Goal: Information Seeking & Learning: Find specific fact

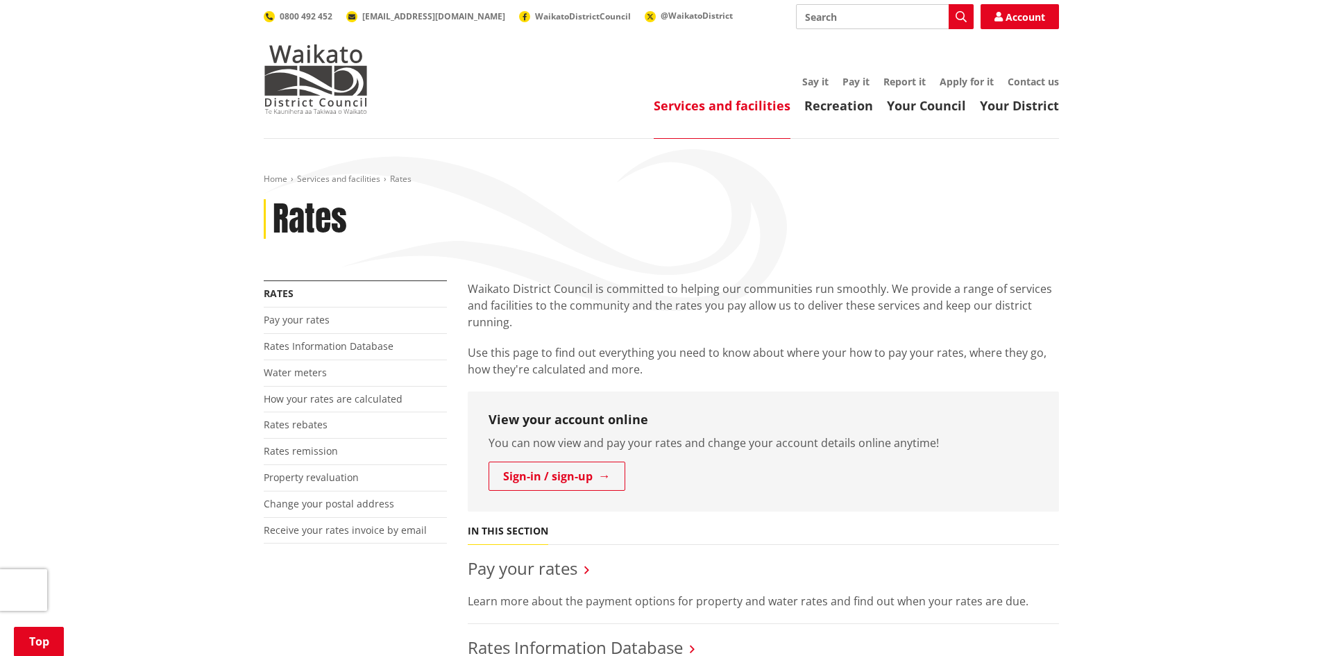
scroll to position [416, 0]
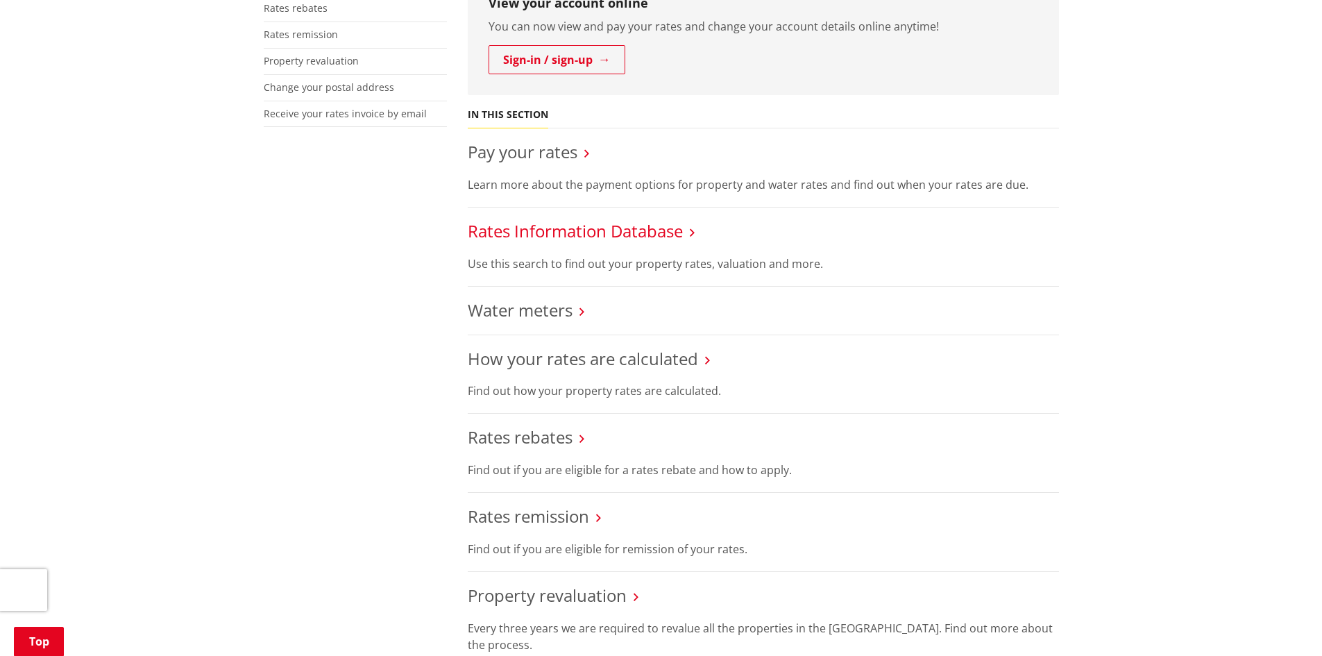
click at [577, 236] on link "Rates Information Database" at bounding box center [575, 230] width 215 height 23
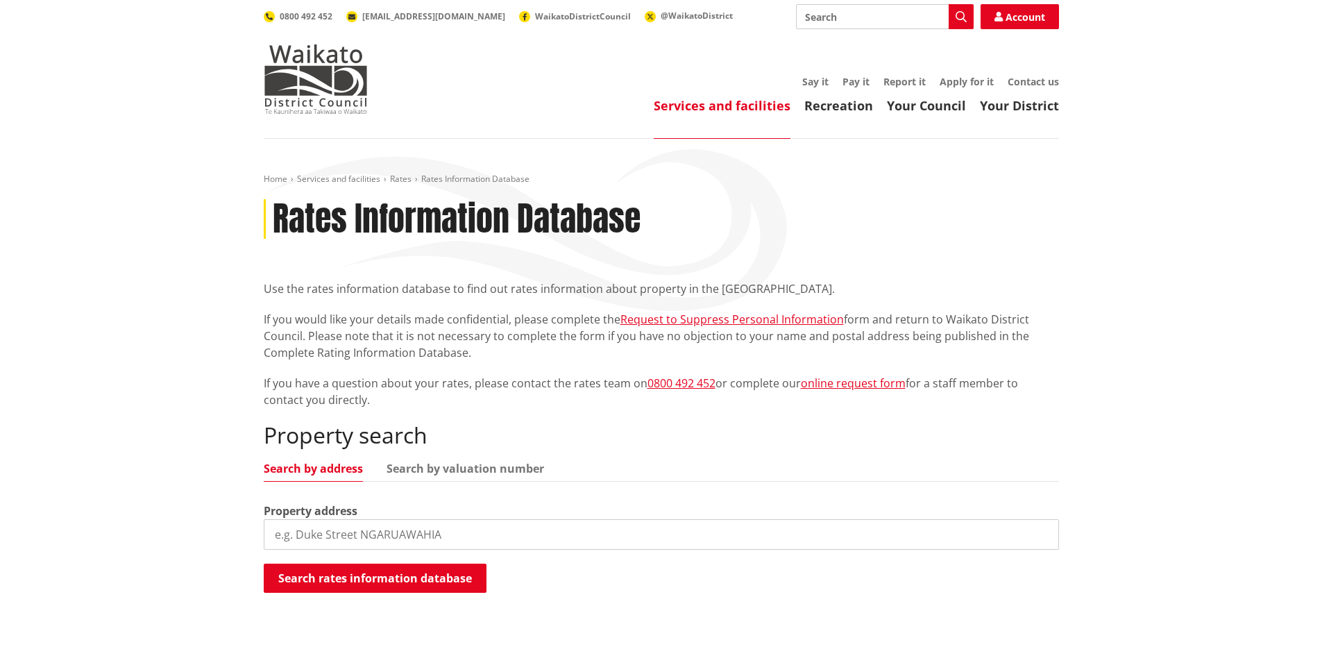
click at [395, 533] on input "search" at bounding box center [661, 534] width 795 height 31
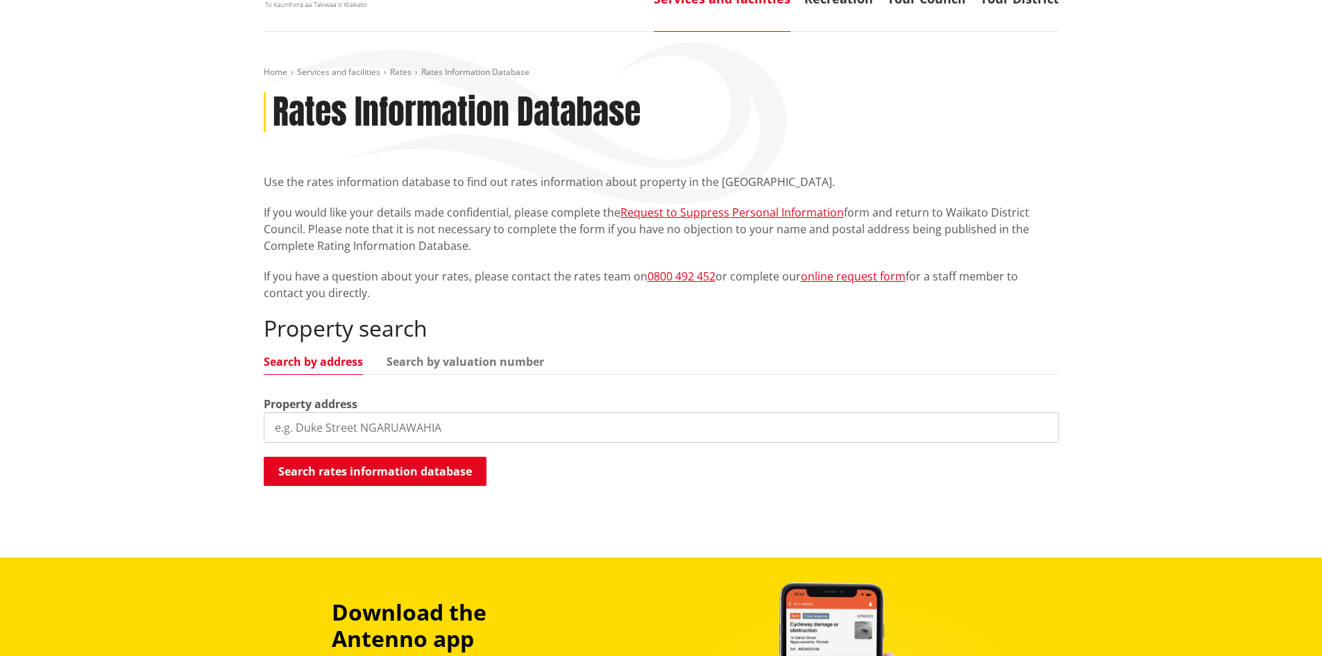
scroll to position [139, 0]
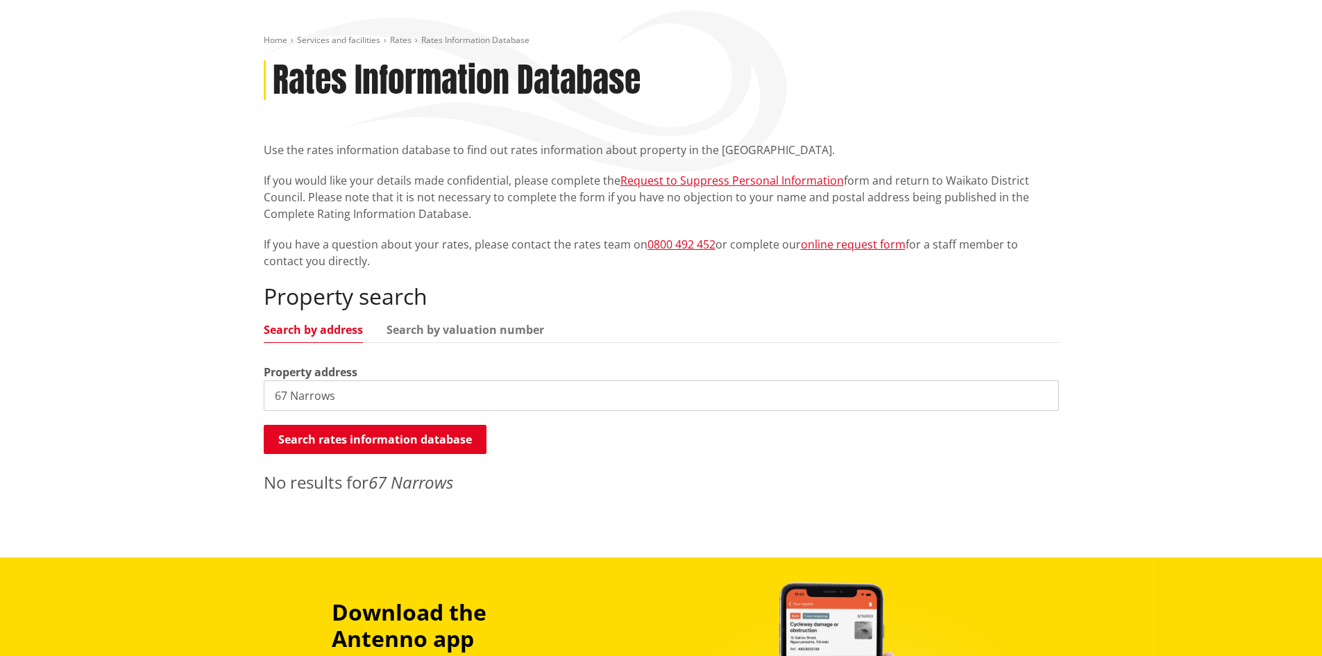
drag, startPoint x: 291, startPoint y: 396, endPoint x: 146, endPoint y: 382, distance: 146.3
click at [146, 382] on div "Home Services and facilities Rates Rates Information Database Rates Information…" at bounding box center [661, 278] width 1322 height 557
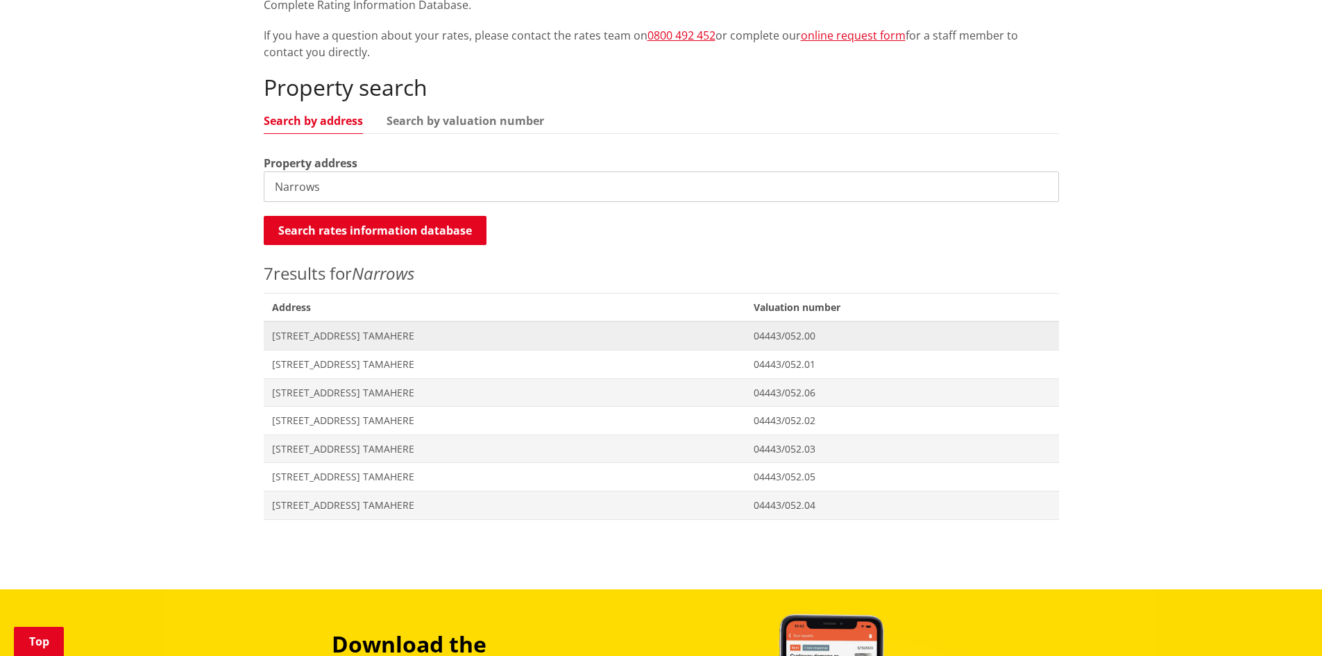
scroll to position [416, 0]
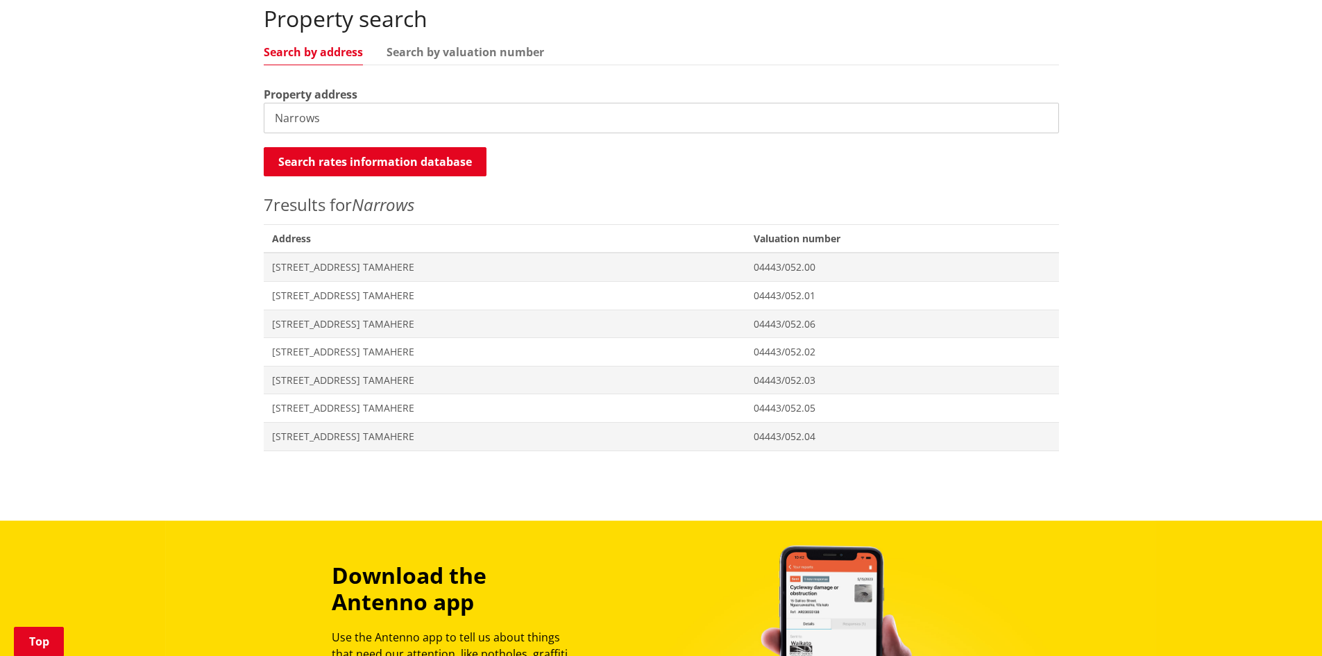
click at [414, 126] on input "Narrows" at bounding box center [661, 118] width 795 height 31
type input "Narrows Road"
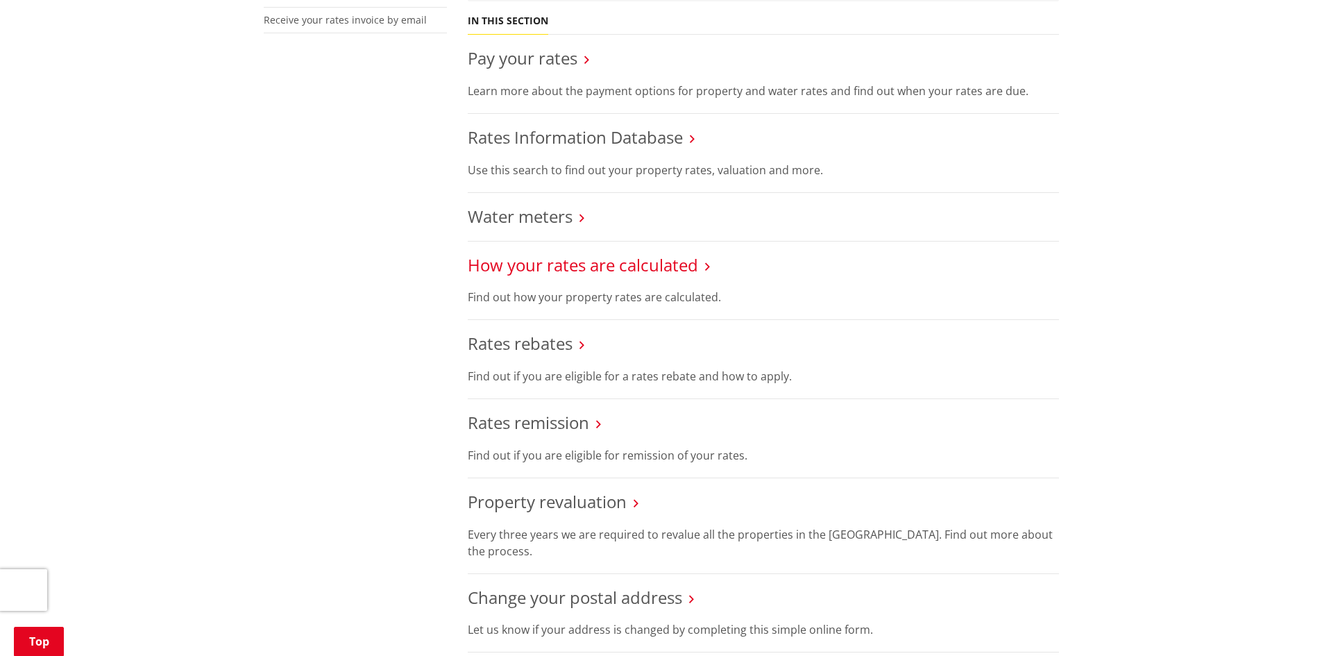
scroll to position [486, 0]
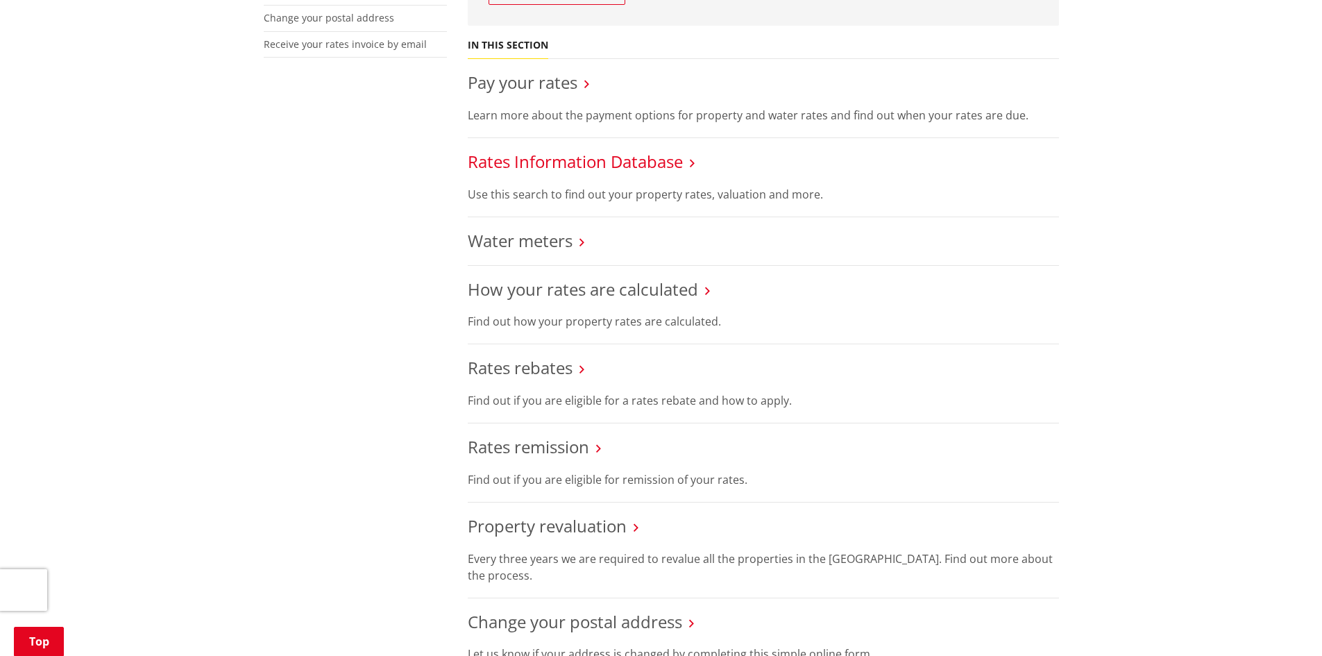
click at [597, 162] on link "Rates Information Database" at bounding box center [575, 161] width 215 height 23
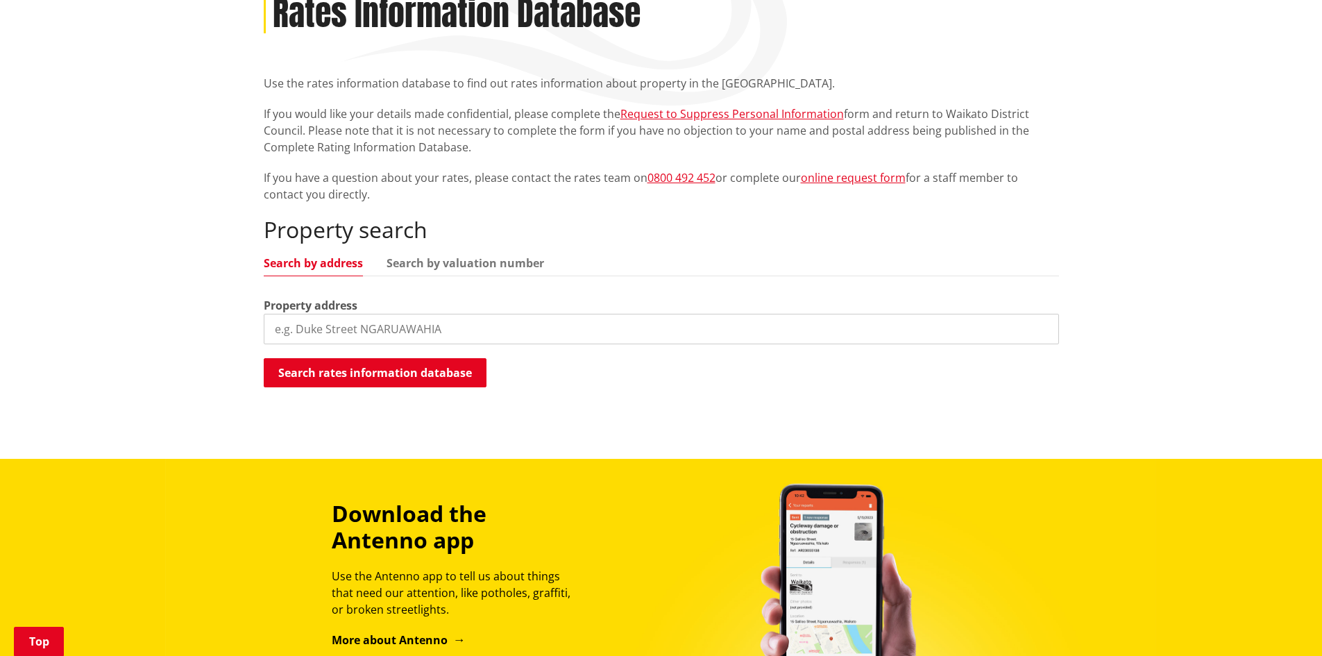
scroll to position [208, 0]
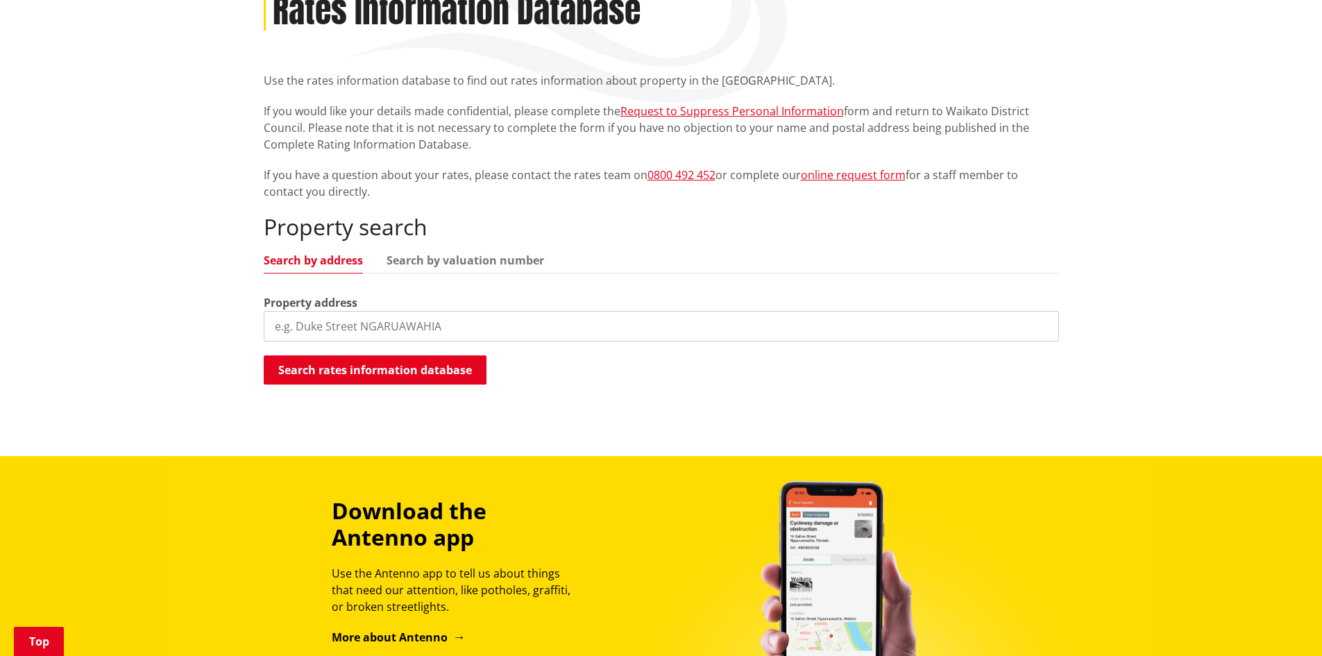
click at [411, 323] on input "search" at bounding box center [661, 326] width 795 height 31
type input "morepork lane"
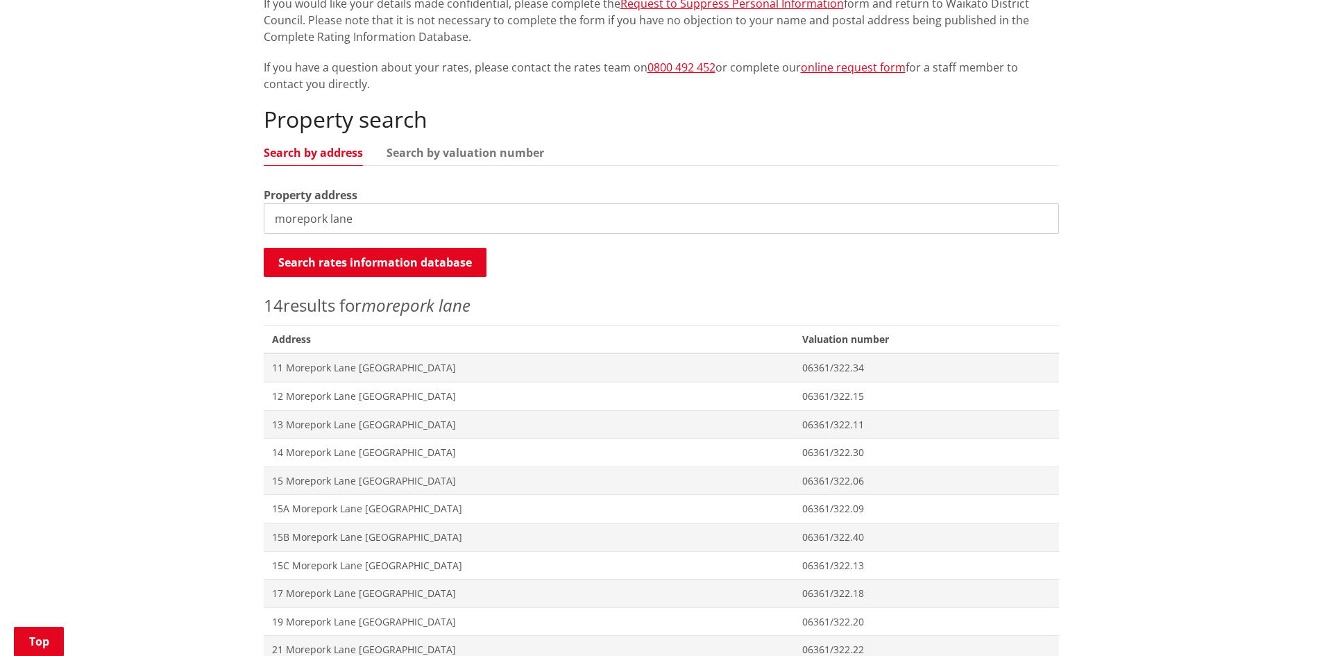
scroll to position [347, 0]
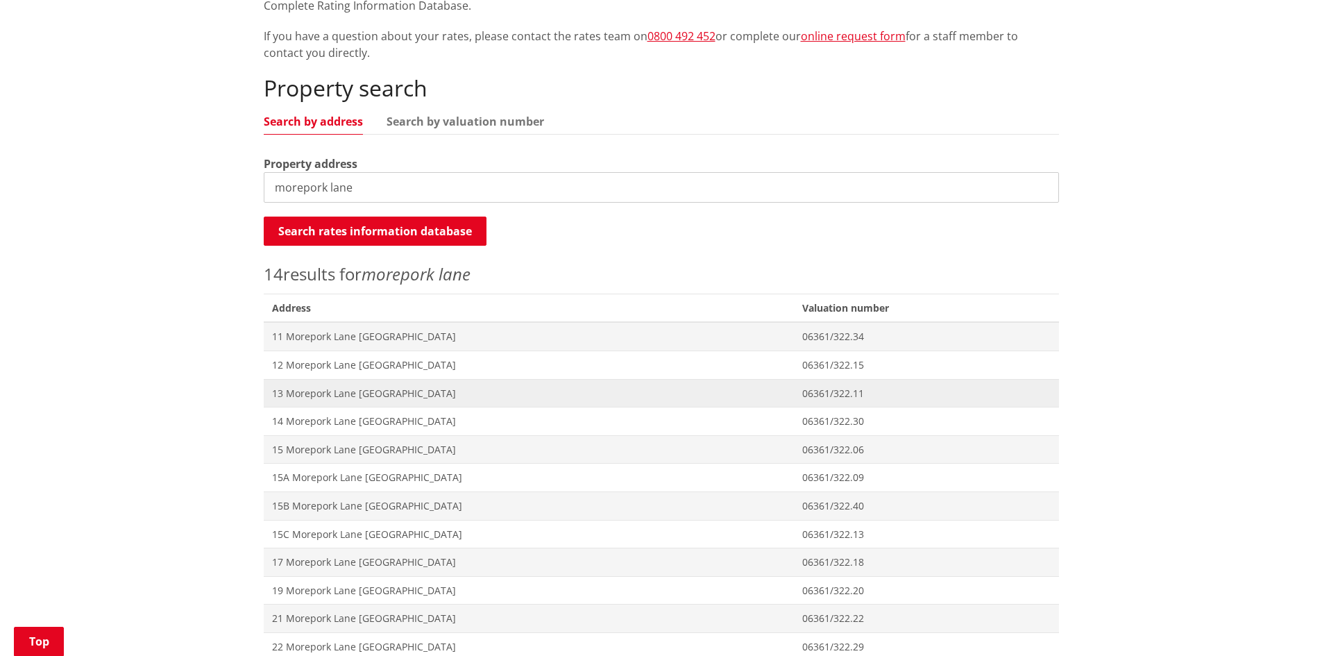
click at [347, 387] on span "13 Morepork Lane [GEOGRAPHIC_DATA]" at bounding box center [528, 394] width 513 height 14
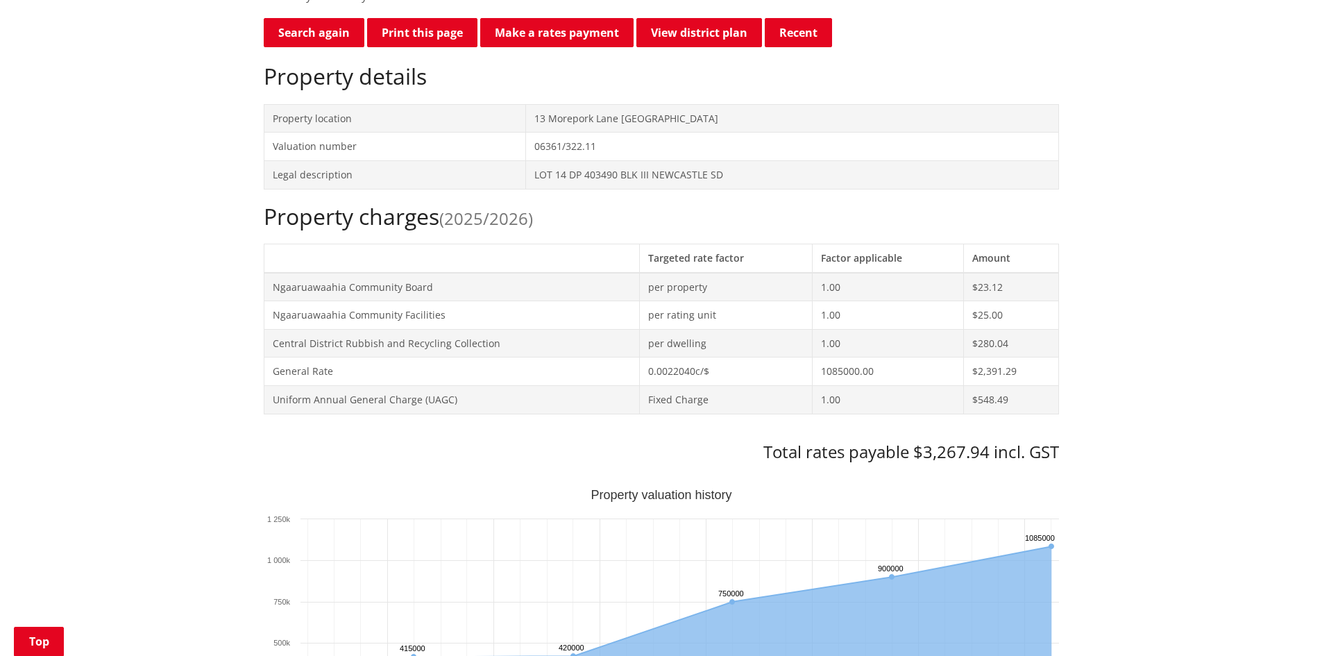
scroll to position [416, 0]
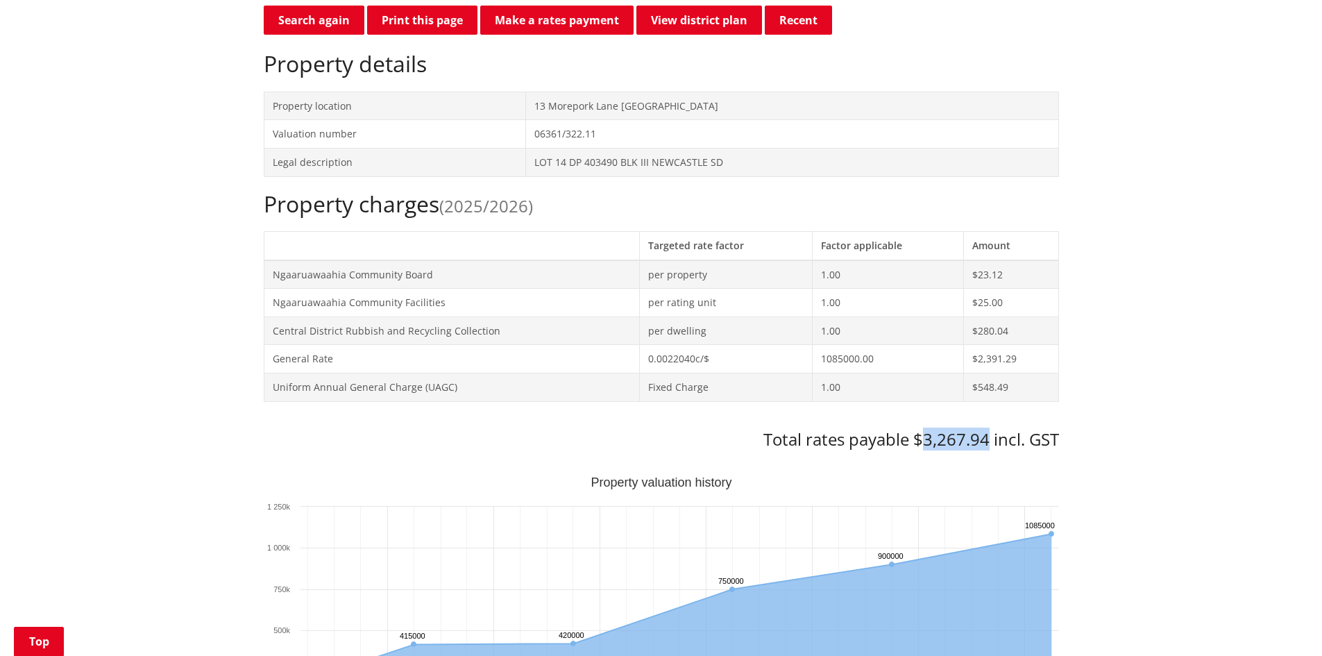
drag, startPoint x: 920, startPoint y: 443, endPoint x: 989, endPoint y: 441, distance: 69.4
click at [989, 441] on h3 "Total rates payable $3,267.94 incl. GST" at bounding box center [661, 440] width 795 height 20
copy h3 "3,267.94"
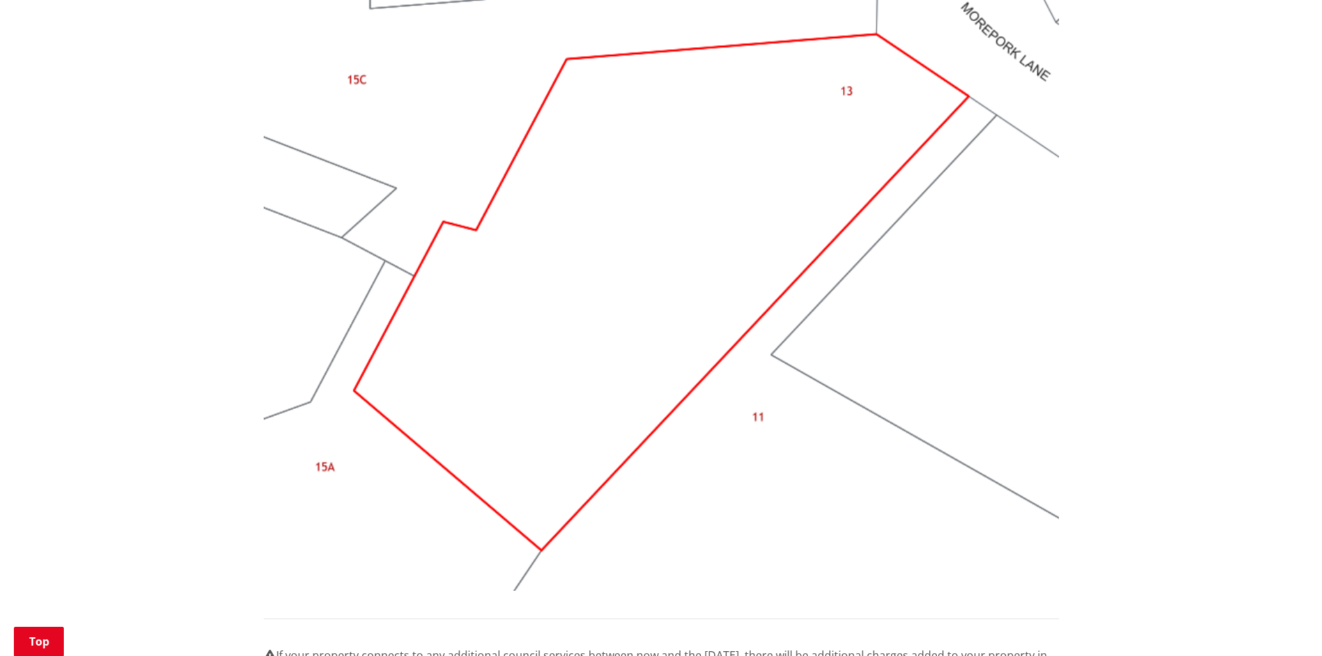
scroll to position [1318, 0]
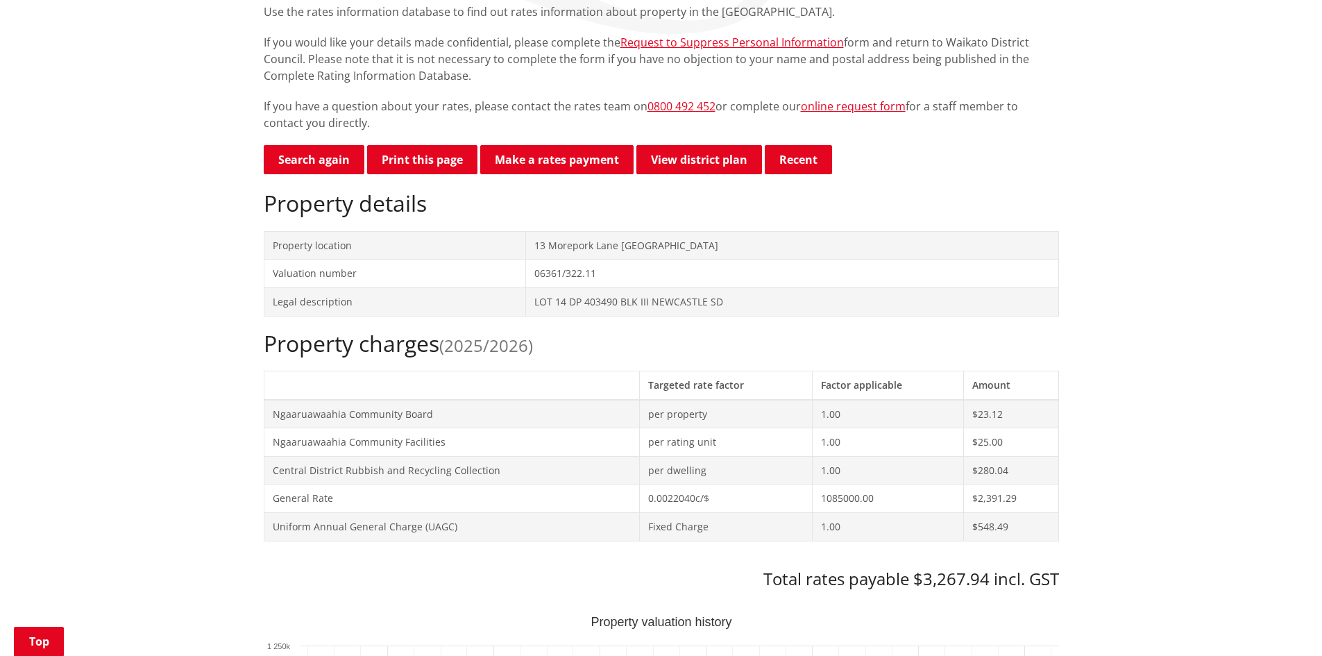
scroll to position [278, 0]
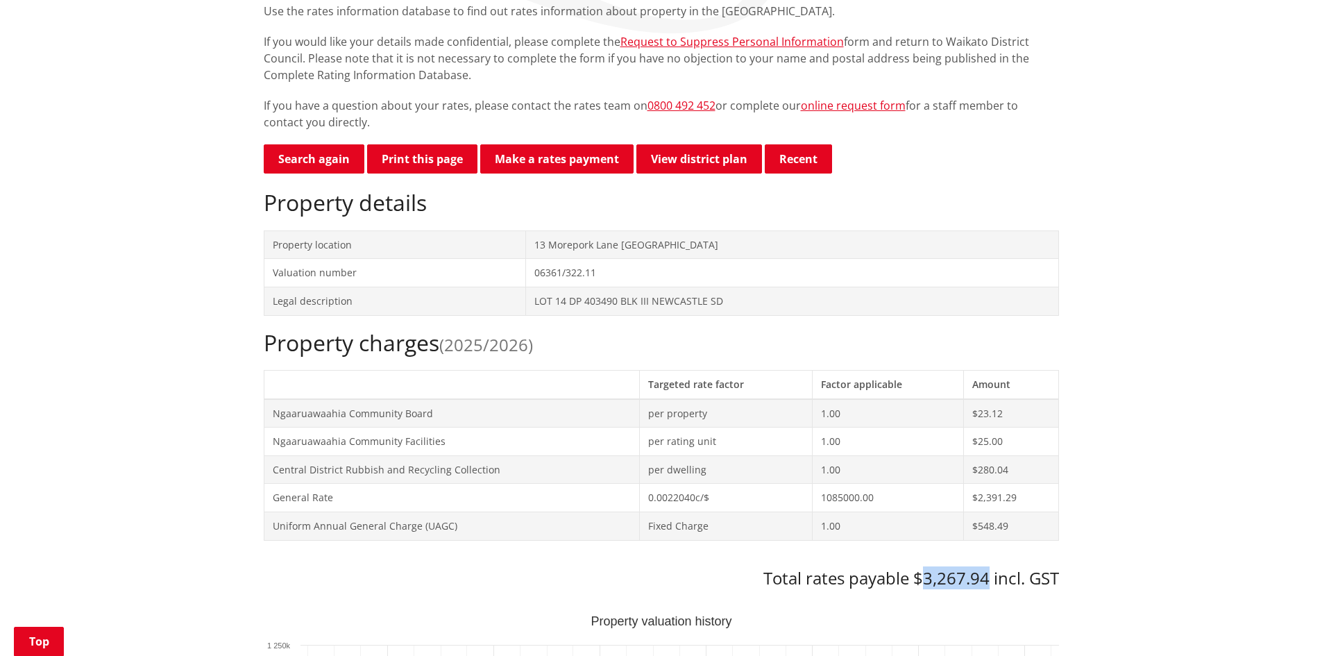
drag, startPoint x: 922, startPoint y: 576, endPoint x: 987, endPoint y: 575, distance: 65.2
click at [987, 575] on h3 "Total rates payable $3,267.94 incl. GST" at bounding box center [661, 578] width 795 height 20
copy h3 "3,267.94"
